Goal: Task Accomplishment & Management: Manage account settings

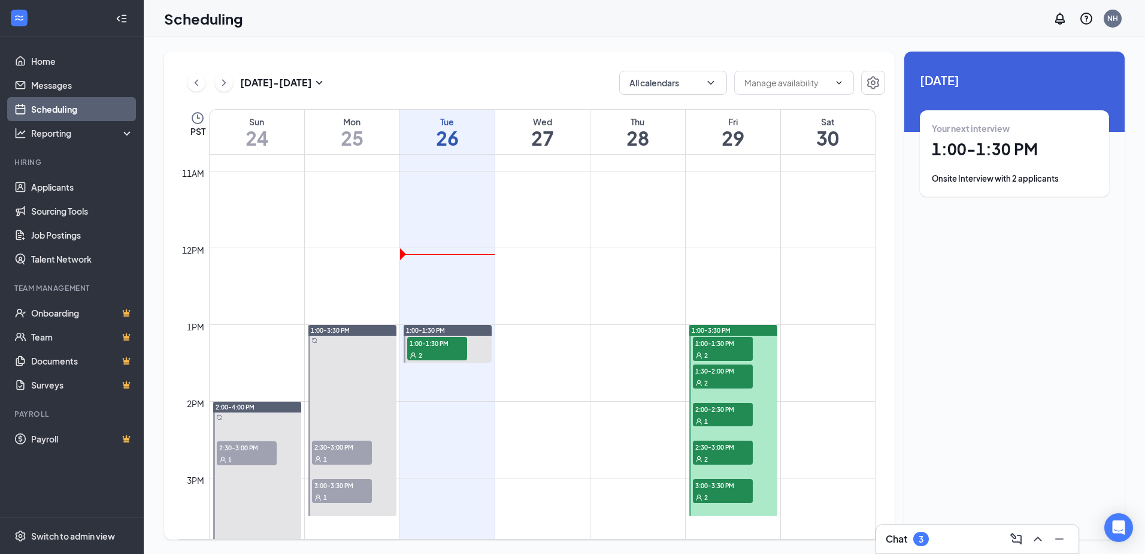
scroll to position [829, 0]
click at [346, 449] on span "2:30-3:00 PM" at bounding box center [342, 445] width 60 height 12
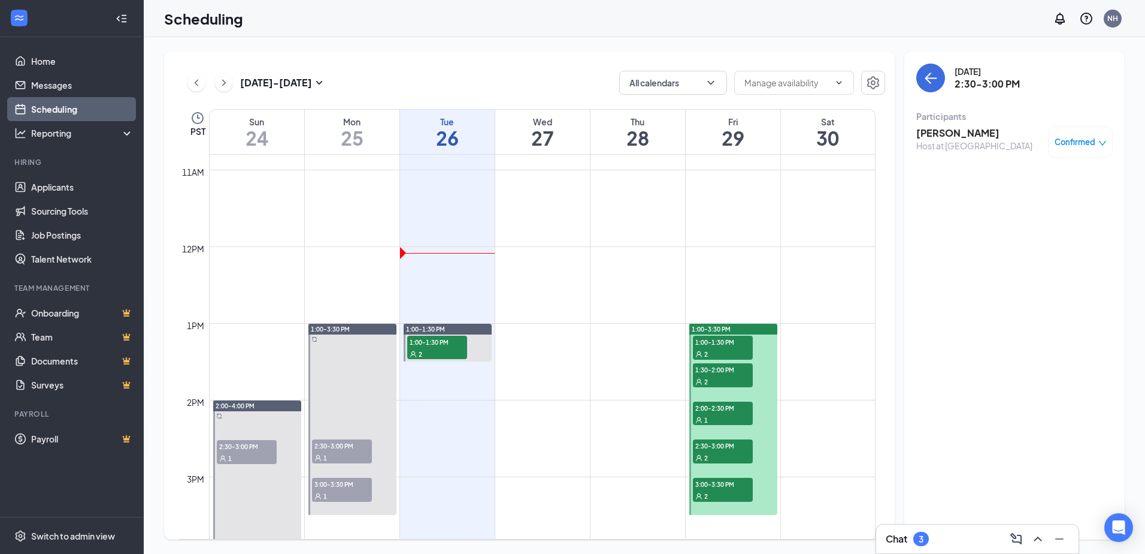
click at [331, 485] on span "3:00-3:30 PM" at bounding box center [342, 483] width 60 height 12
click at [733, 346] on span "1:00-1:30 PM" at bounding box center [723, 341] width 60 height 12
click at [736, 376] on div "2" at bounding box center [723, 381] width 60 height 12
click at [718, 415] on div "1" at bounding box center [723, 419] width 60 height 12
click at [727, 445] on span "2:30-3:00 PM" at bounding box center [723, 445] width 60 height 12
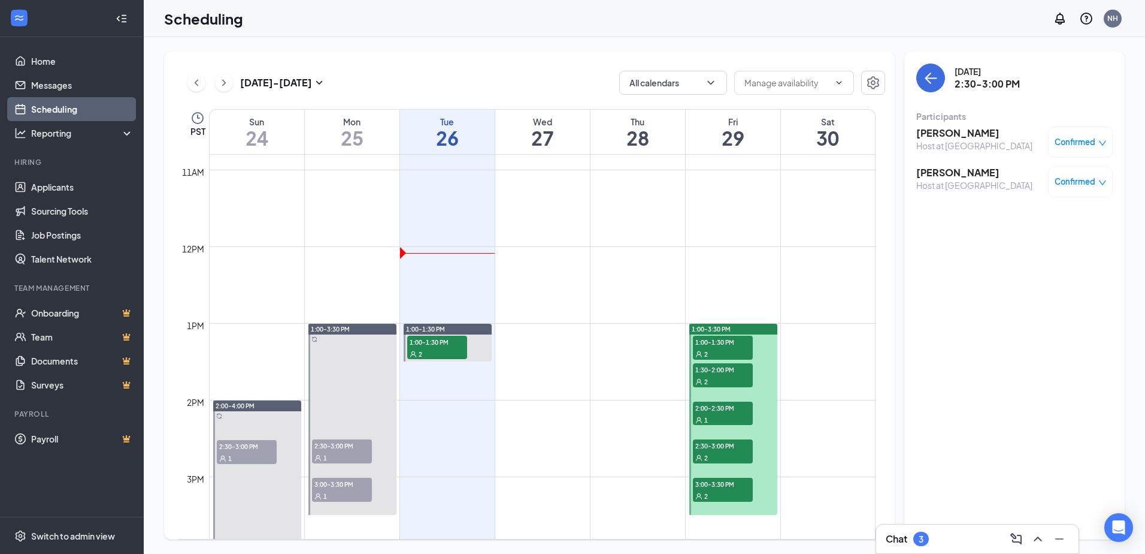
click at [734, 489] on div "2" at bounding box center [723, 495] width 60 height 12
click at [216, 83] on button at bounding box center [224, 83] width 18 height 18
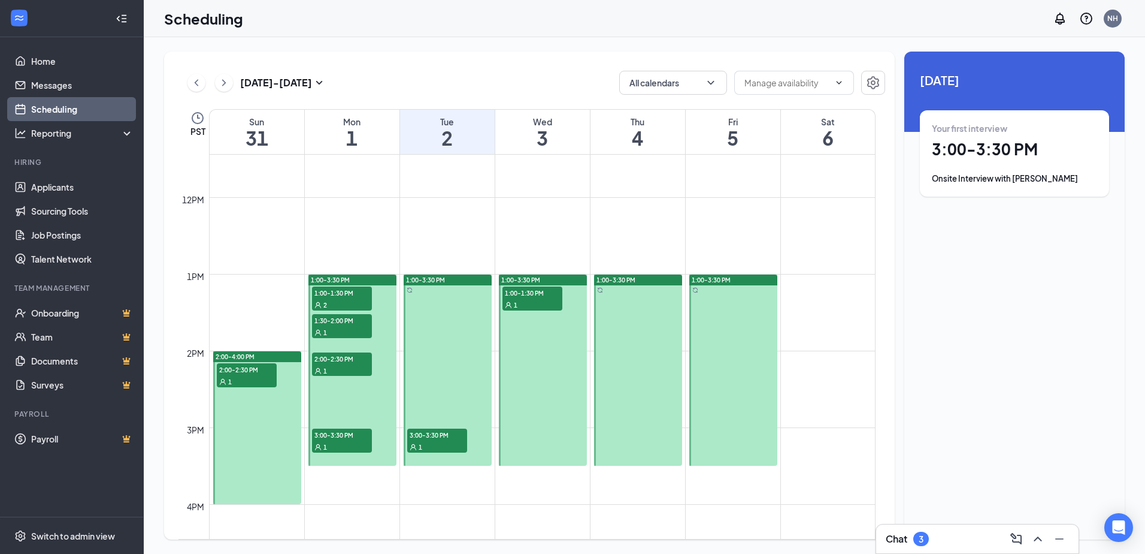
scroll to position [888, 0]
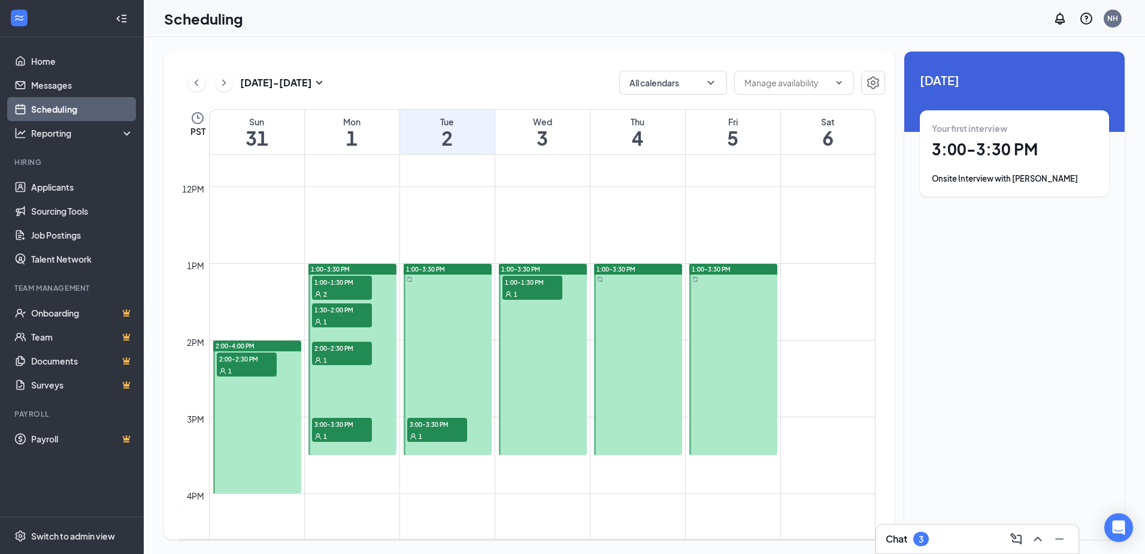
click at [259, 365] on div "1" at bounding box center [247, 370] width 60 height 12
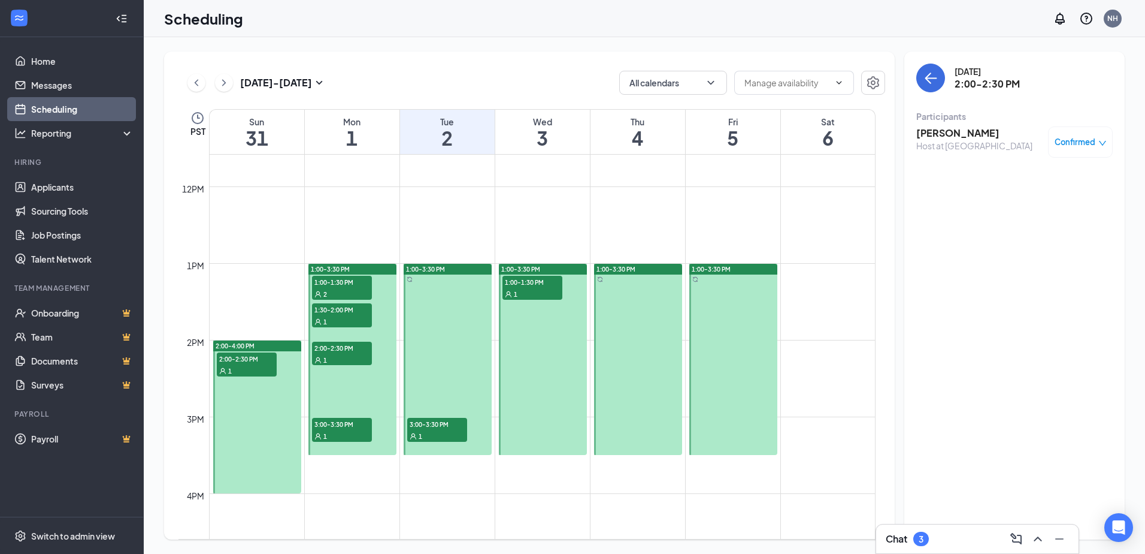
click at [346, 279] on span "1:00-1:30 PM" at bounding box center [342, 282] width 60 height 12
click at [346, 318] on div "1" at bounding box center [342, 321] width 60 height 12
click at [344, 355] on div "1" at bounding box center [342, 359] width 60 height 12
click at [350, 427] on span "3:00-3:30 PM" at bounding box center [342, 424] width 60 height 12
click at [450, 430] on div "1" at bounding box center [437, 436] width 60 height 12
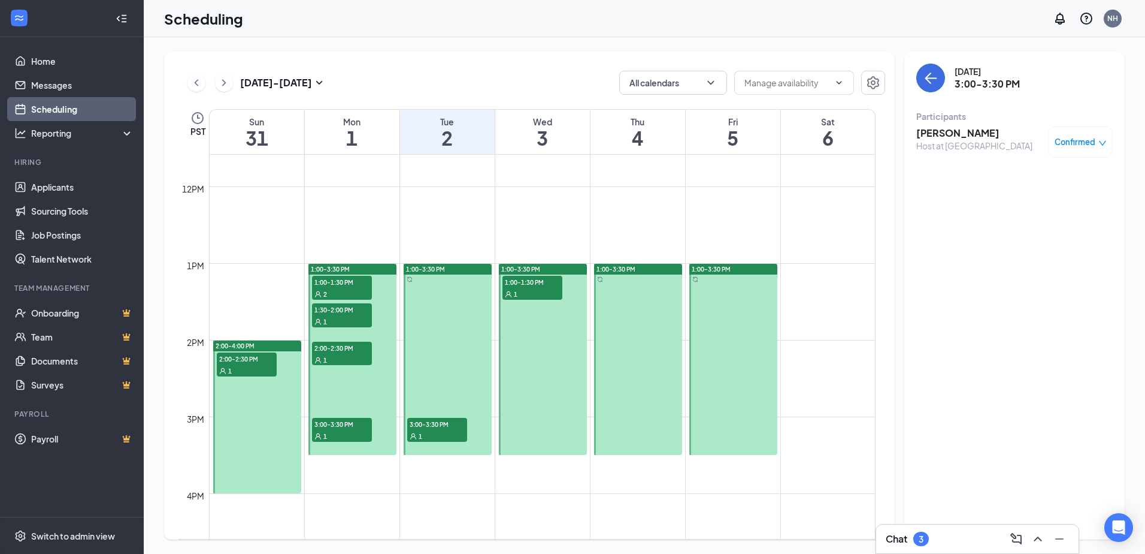
click at [535, 289] on div "1" at bounding box center [533, 294] width 60 height 12
click at [72, 189] on link "Applicants" at bounding box center [82, 187] width 102 height 24
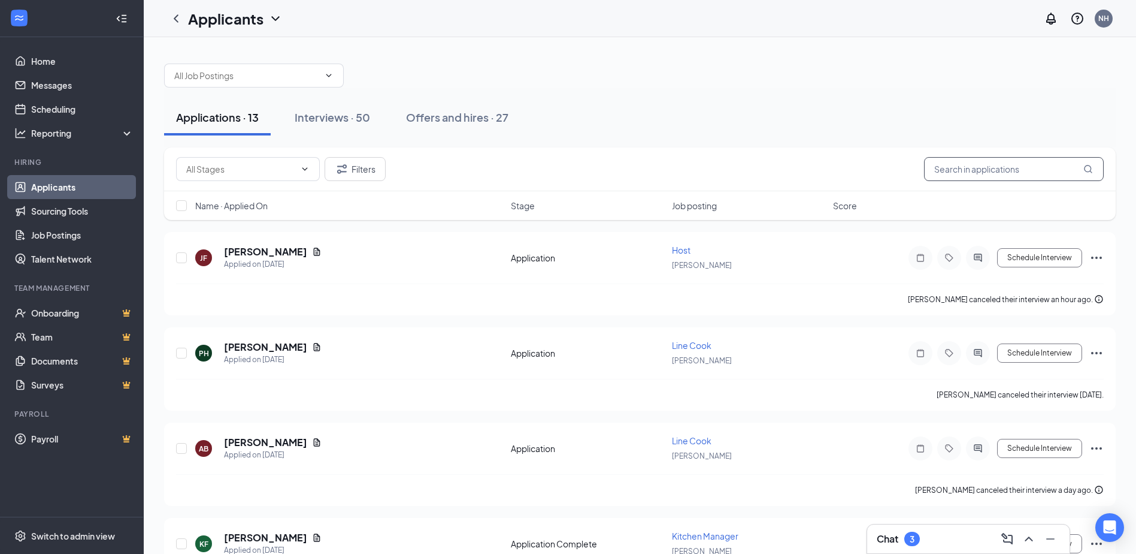
click at [1075, 176] on input "text" at bounding box center [1014, 169] width 180 height 24
type input "[PERSON_NAME]"
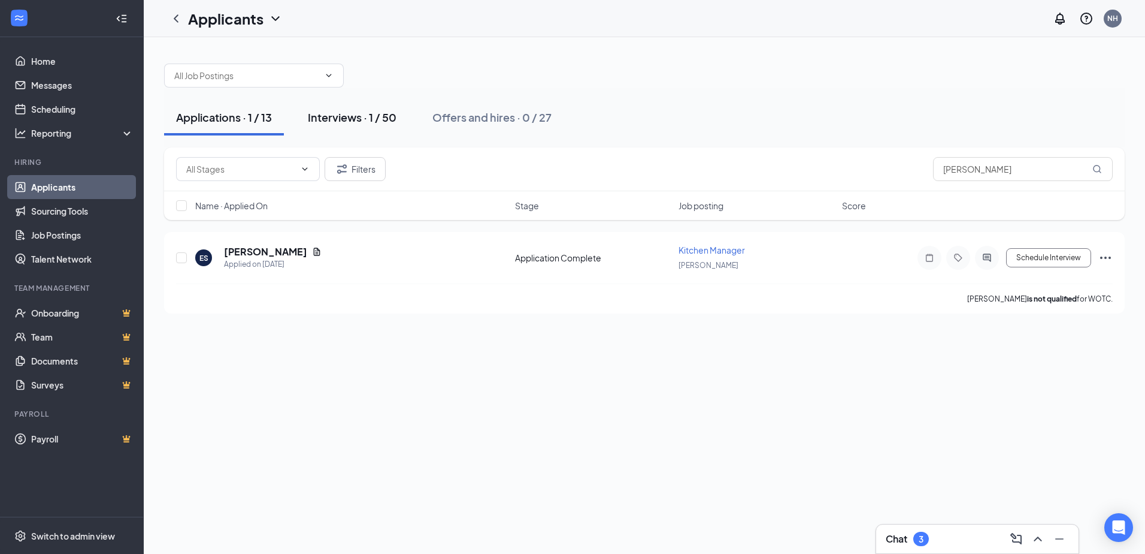
click at [326, 122] on div "Interviews · 1 / 50" at bounding box center [352, 117] width 89 height 15
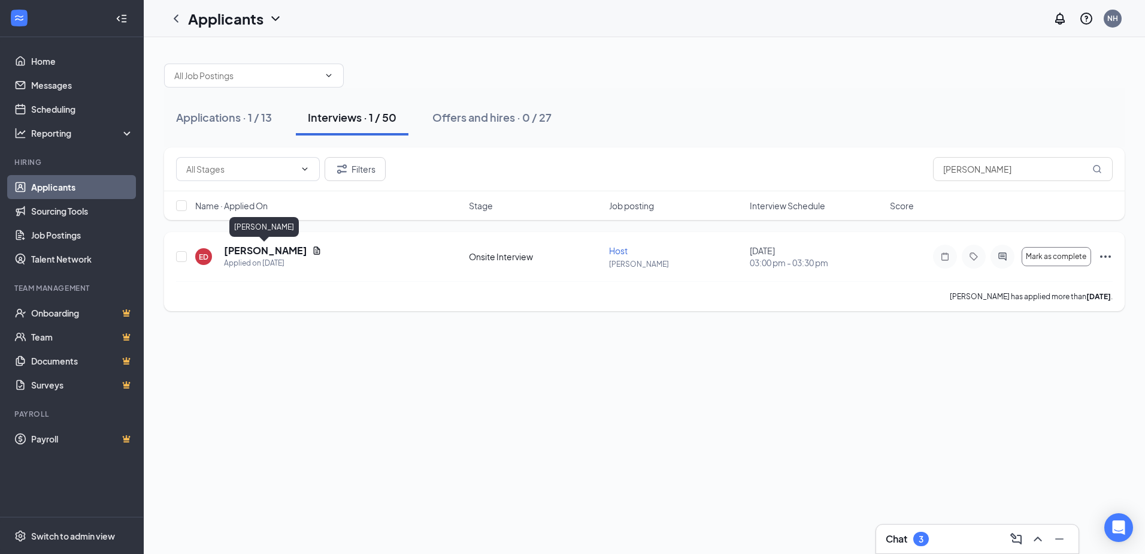
click at [261, 254] on h5 "[PERSON_NAME]" at bounding box center [265, 250] width 83 height 13
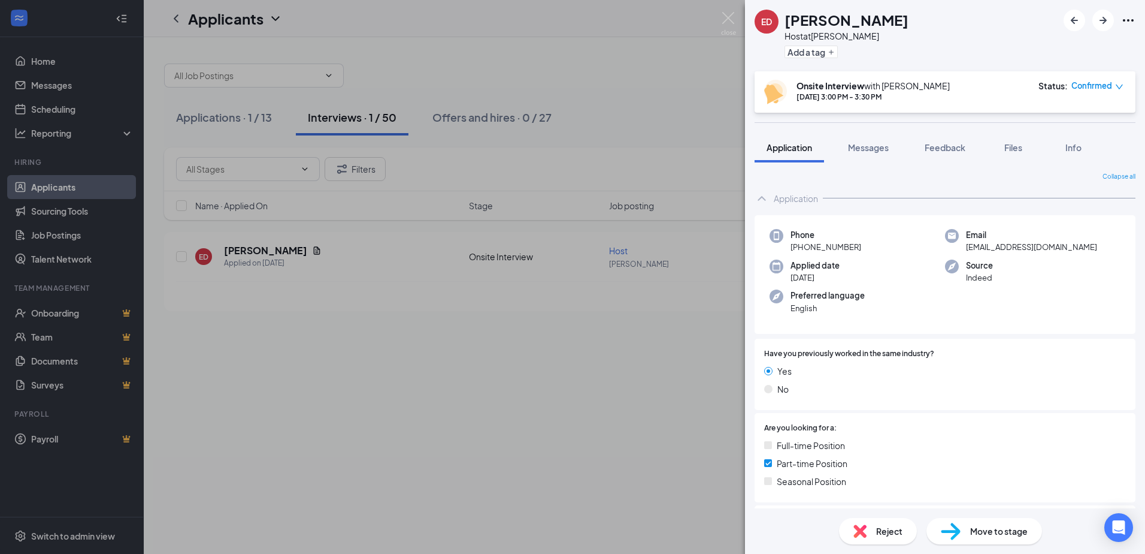
click at [480, 462] on div "ED [PERSON_NAME] Host at [GEOGRAPHIC_DATA] Add a tag Onsite Interview with [PER…" at bounding box center [572, 277] width 1145 height 554
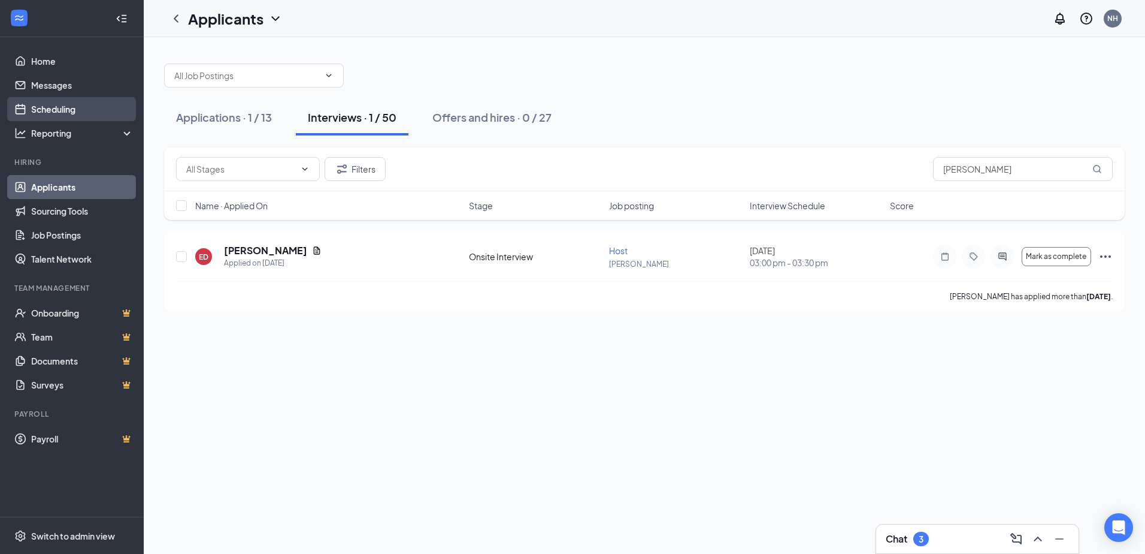
click at [38, 108] on link "Scheduling" at bounding box center [82, 109] width 102 height 24
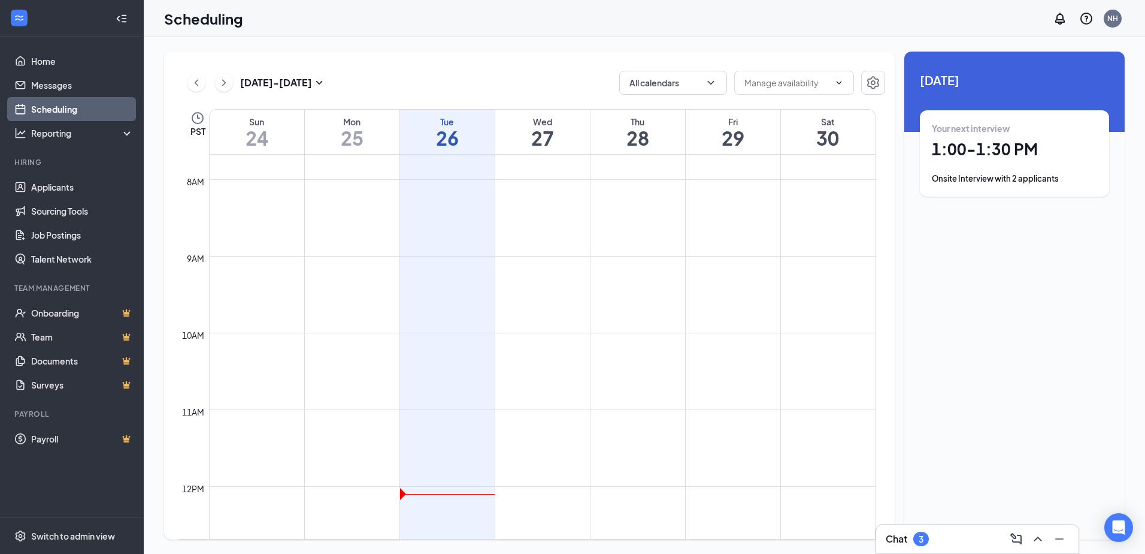
scroll to position [888, 0]
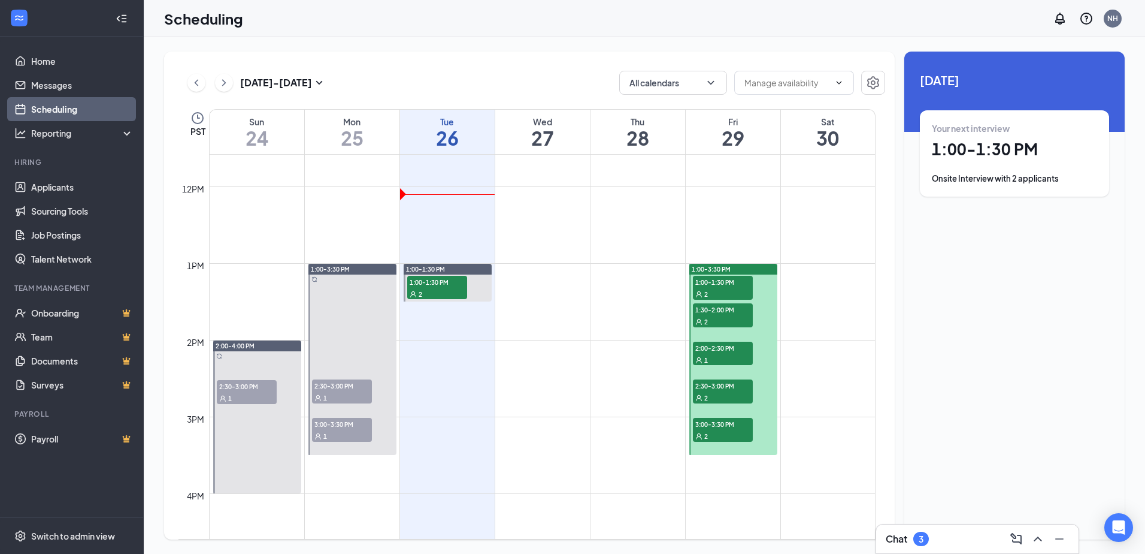
click at [715, 292] on div "2" at bounding box center [723, 294] width 60 height 12
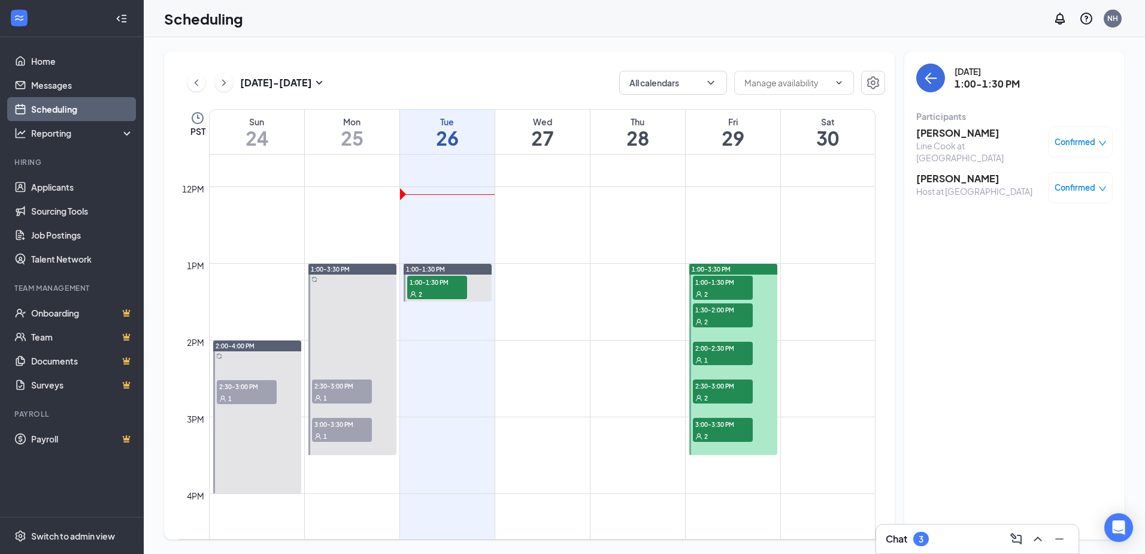
click at [720, 319] on div "2" at bounding box center [723, 321] width 60 height 12
click at [722, 358] on div "1" at bounding box center [723, 359] width 60 height 12
click at [715, 397] on div "2" at bounding box center [723, 397] width 60 height 12
click at [722, 435] on div "2" at bounding box center [723, 436] width 60 height 12
click at [66, 190] on link "Applicants" at bounding box center [82, 187] width 102 height 24
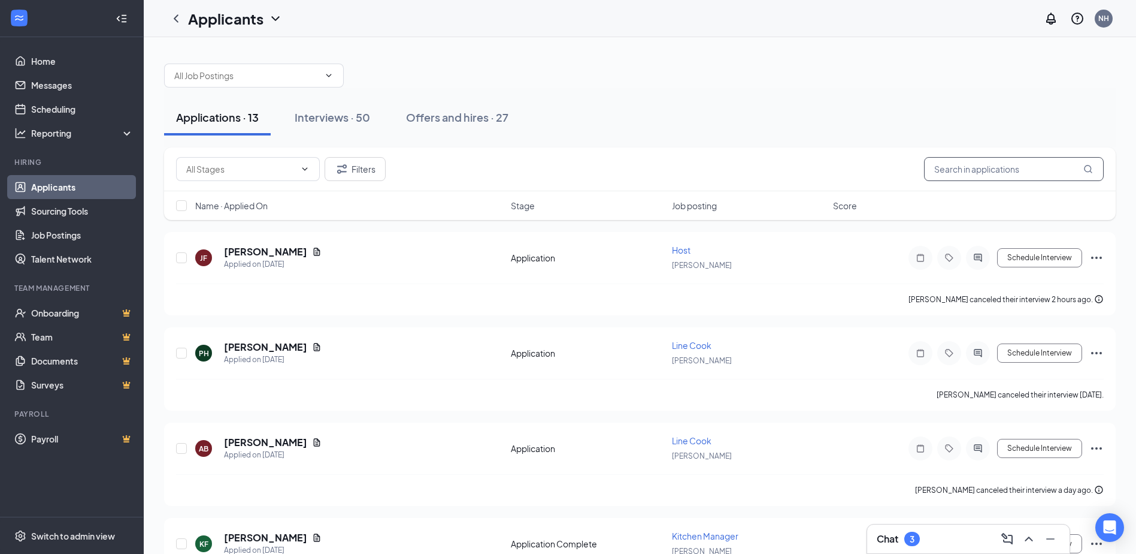
click at [965, 170] on input "text" at bounding box center [1014, 169] width 180 height 24
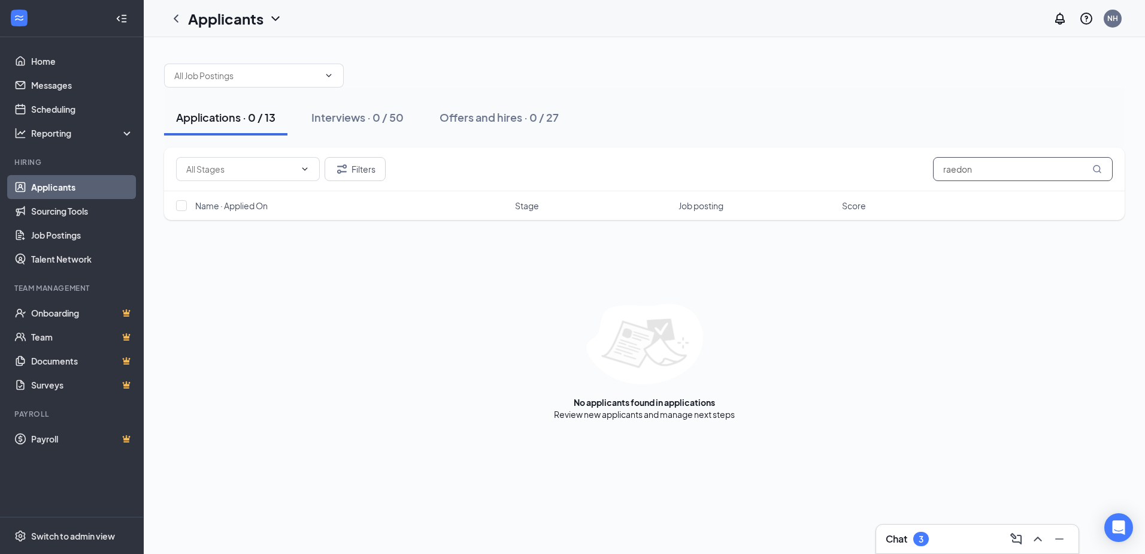
type input "raedon"
click at [1068, 274] on div "Filters raedon Name · Applied On Stage Job posting Score No applicants found in…" at bounding box center [644, 283] width 961 height 273
click at [982, 167] on input "raedon" at bounding box center [1023, 169] width 180 height 24
click at [343, 115] on div "Interviews · 0 / 50" at bounding box center [358, 117] width 92 height 15
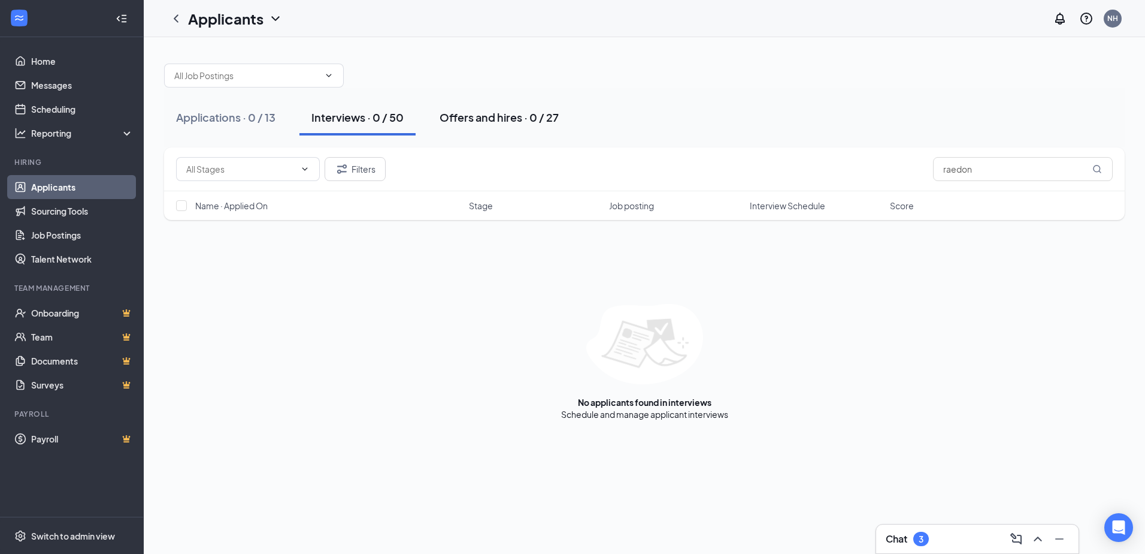
click at [491, 119] on div "Offers and hires · 0 / 27" at bounding box center [499, 117] width 119 height 15
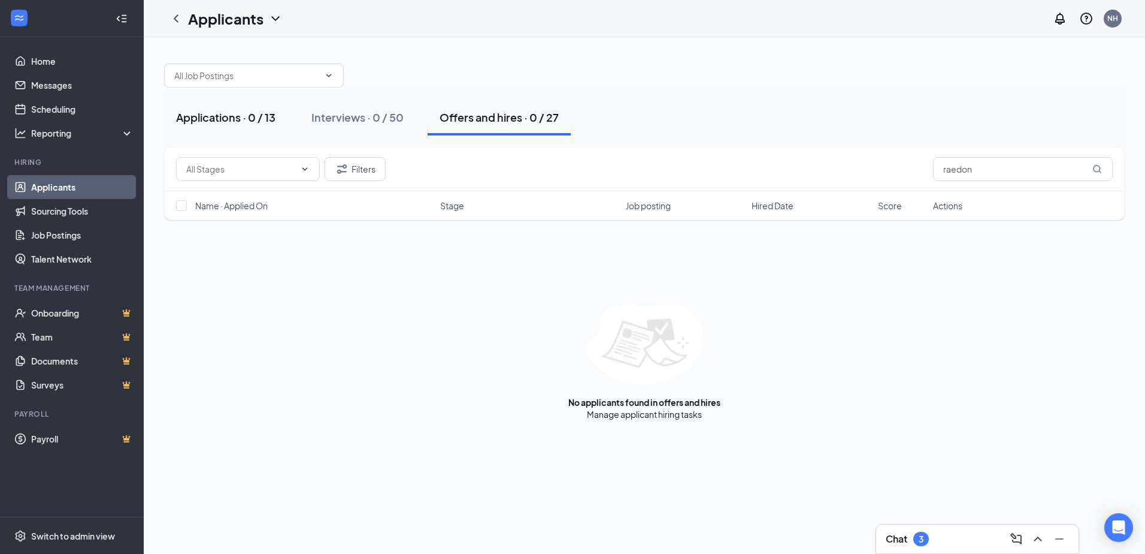
click at [235, 115] on div "Applications · 0 / 13" at bounding box center [225, 117] width 99 height 15
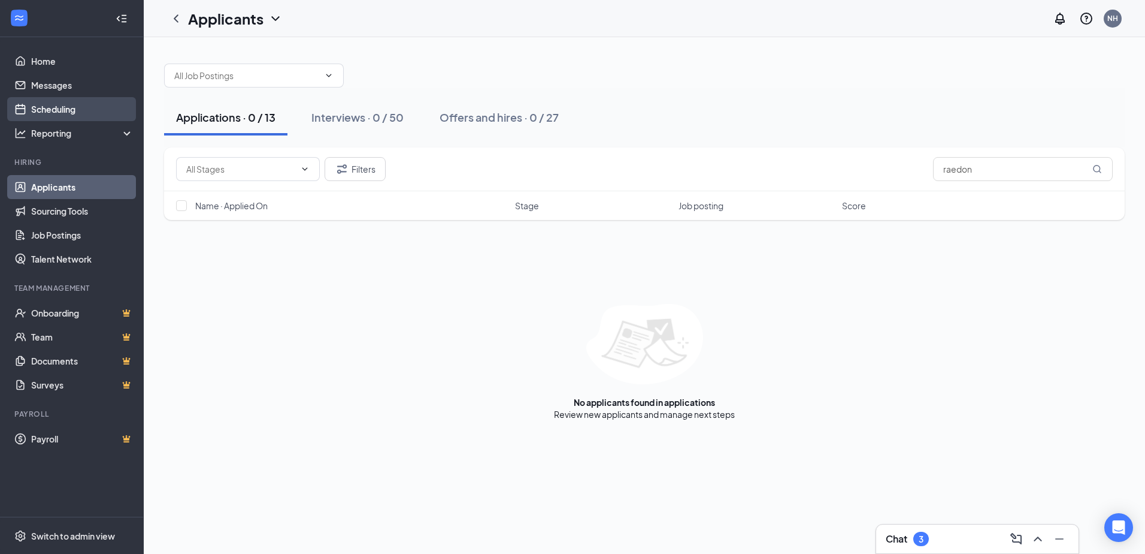
click at [62, 107] on link "Scheduling" at bounding box center [82, 109] width 102 height 24
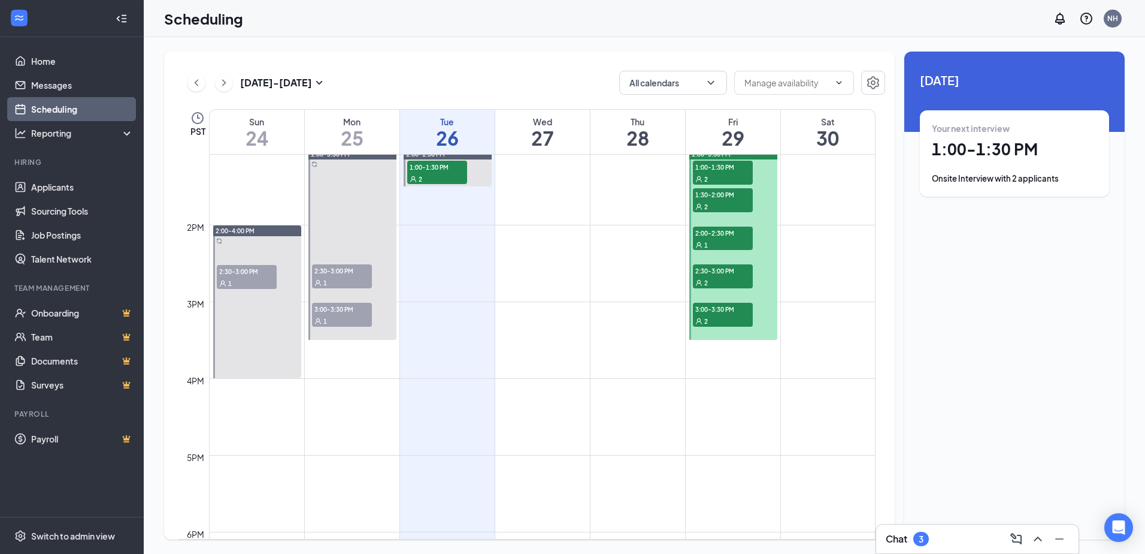
scroll to position [1008, 0]
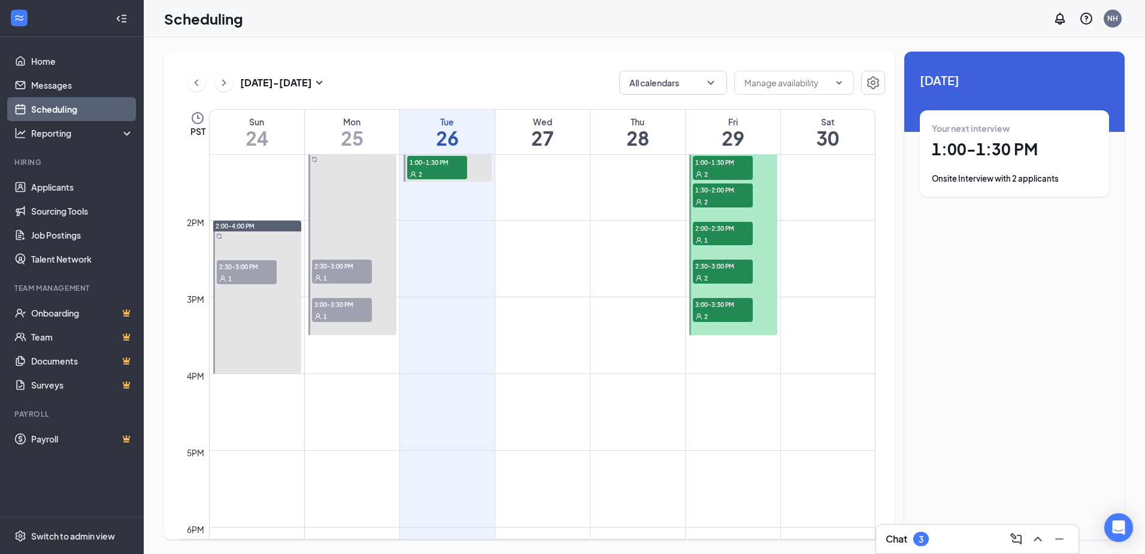
click at [239, 279] on div "1" at bounding box center [247, 278] width 60 height 12
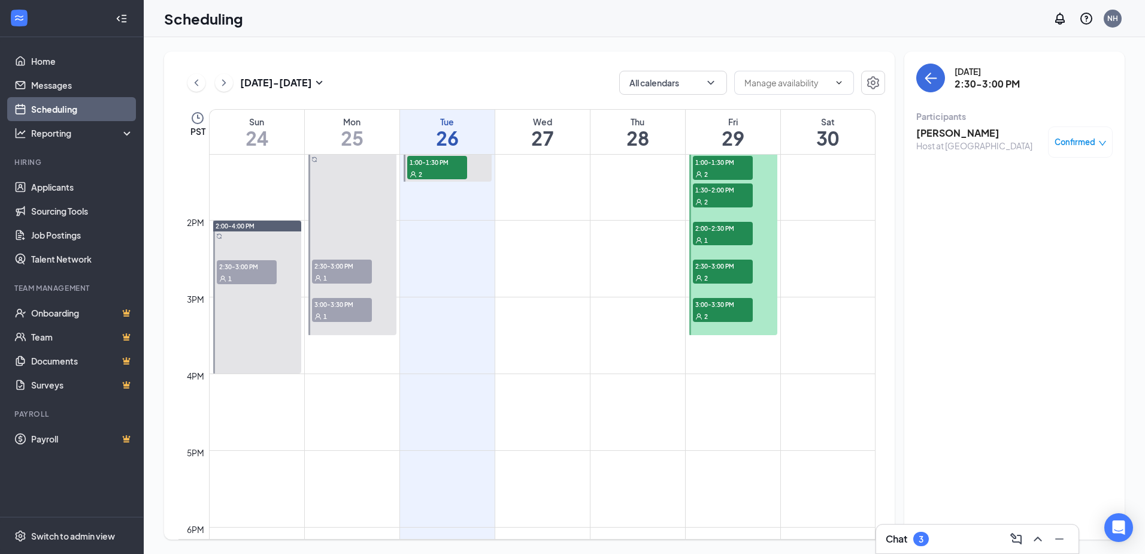
click at [352, 268] on span "2:30-3:00 PM" at bounding box center [342, 265] width 60 height 12
click at [353, 315] on div "1" at bounding box center [342, 316] width 60 height 12
click at [197, 83] on icon "ChevronLeft" at bounding box center [197, 82] width 12 height 14
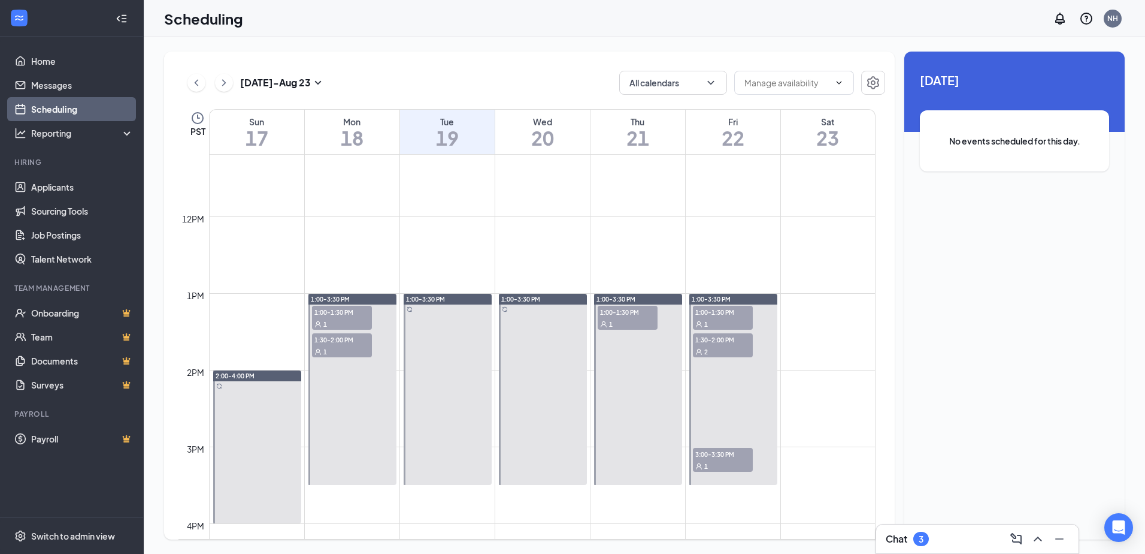
scroll to position [888, 0]
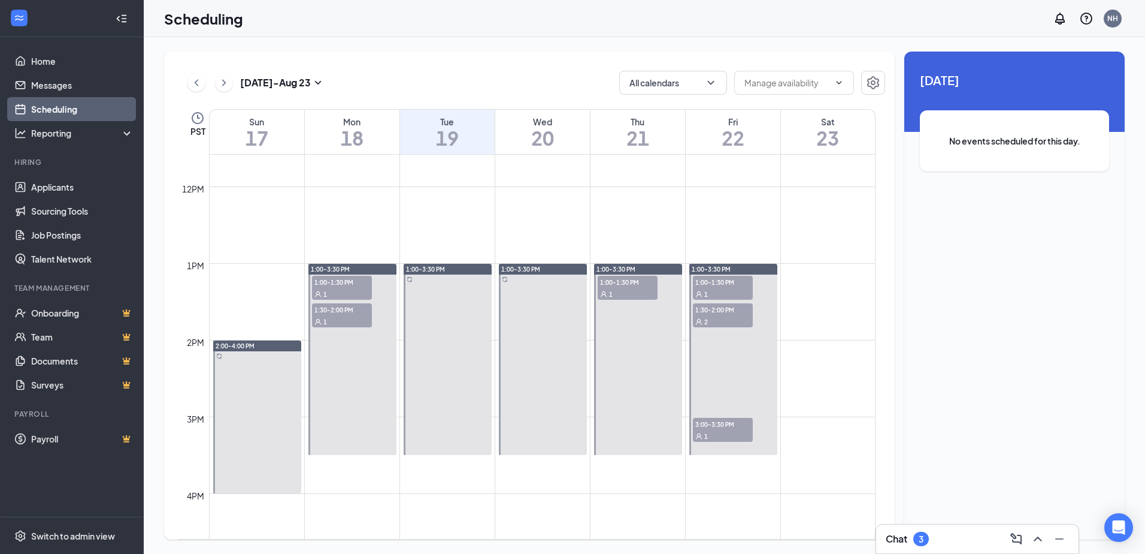
click at [734, 425] on span "3:00-3:30 PM" at bounding box center [723, 424] width 60 height 12
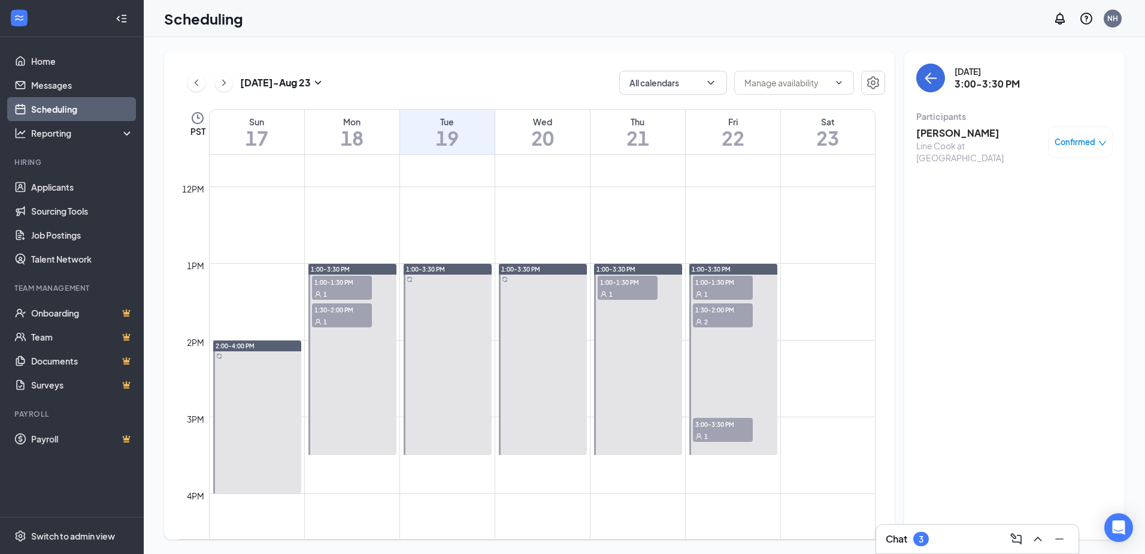
click at [728, 310] on span "1:30-2:00 PM" at bounding box center [723, 309] width 60 height 12
click at [722, 285] on span "1:00-1:30 PM" at bounding box center [723, 282] width 60 height 12
click at [634, 292] on div "1" at bounding box center [628, 294] width 60 height 12
